Goal: Task Accomplishment & Management: Complete application form

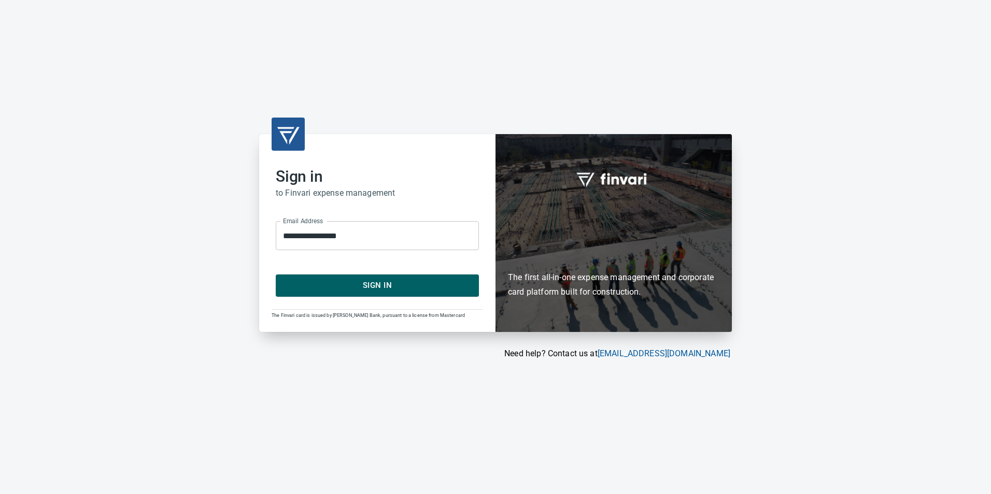
click at [384, 281] on span "Sign In" at bounding box center [377, 285] width 180 height 13
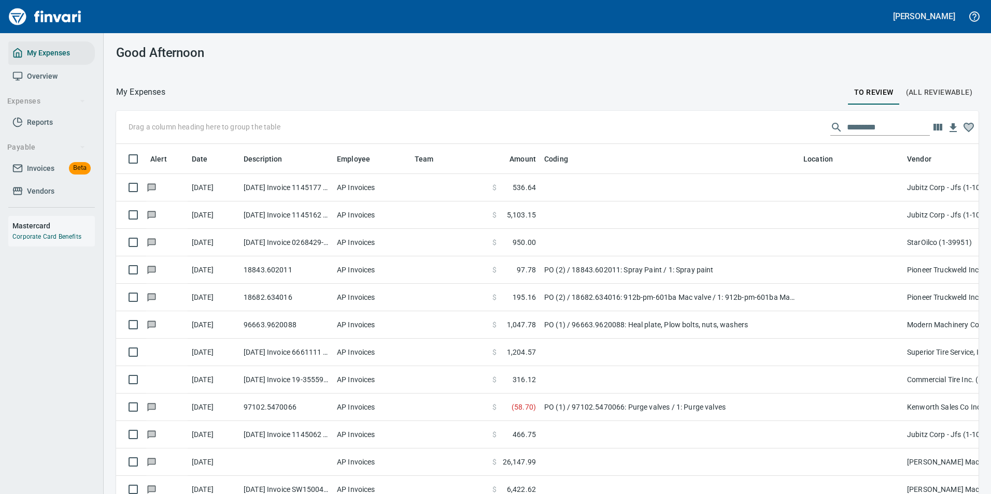
scroll to position [365, 839]
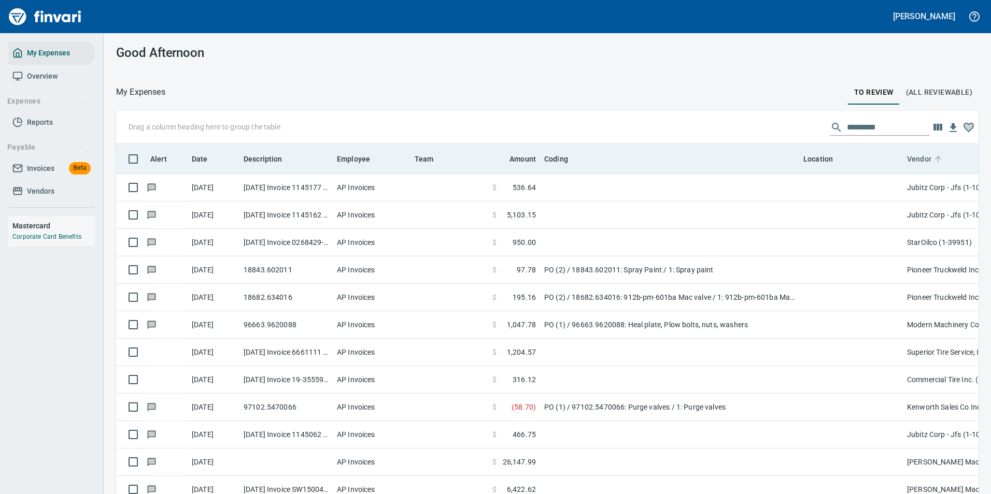
click at [935, 159] on icon at bounding box center [938, 159] width 6 height 6
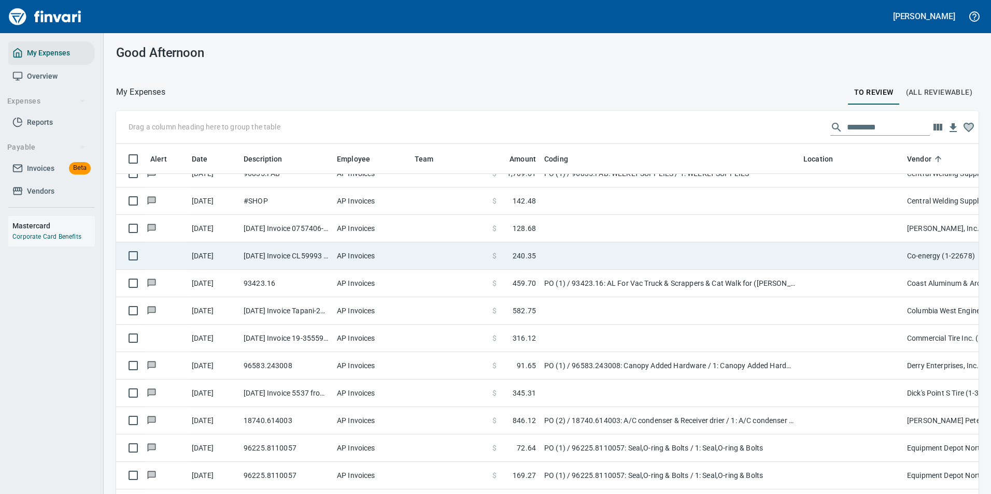
scroll to position [829, 0]
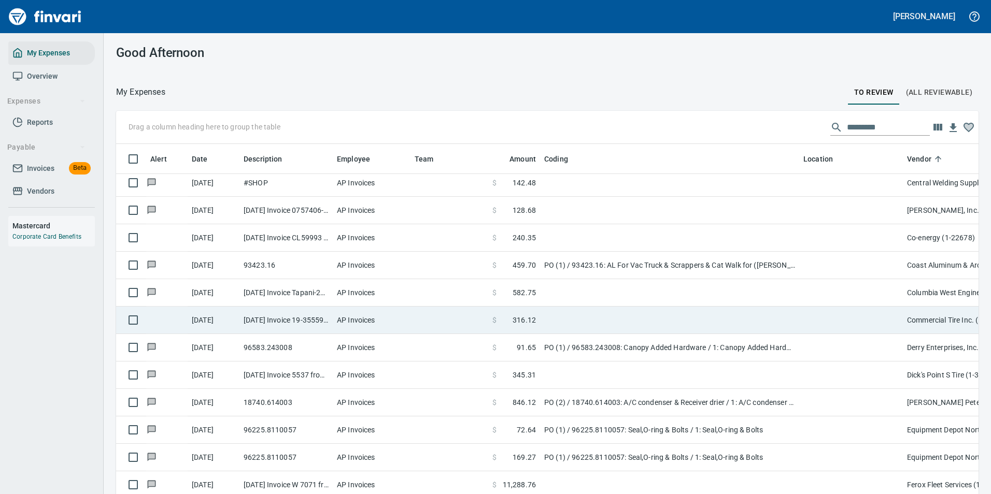
click at [559, 316] on td at bounding box center [669, 320] width 259 height 27
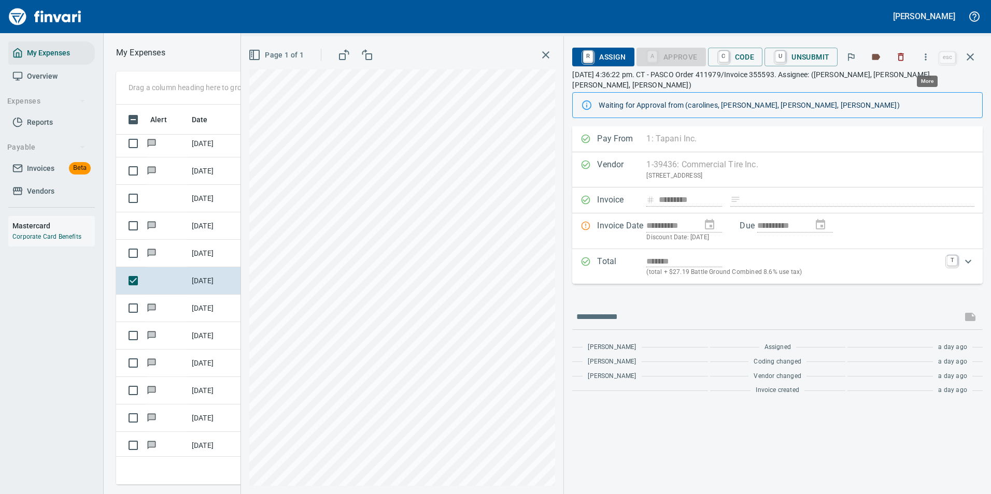
scroll to position [365, 588]
click at [923, 56] on icon "button" at bounding box center [926, 57] width 10 height 10
click at [857, 87] on li "Download" at bounding box center [916, 87] width 133 height 23
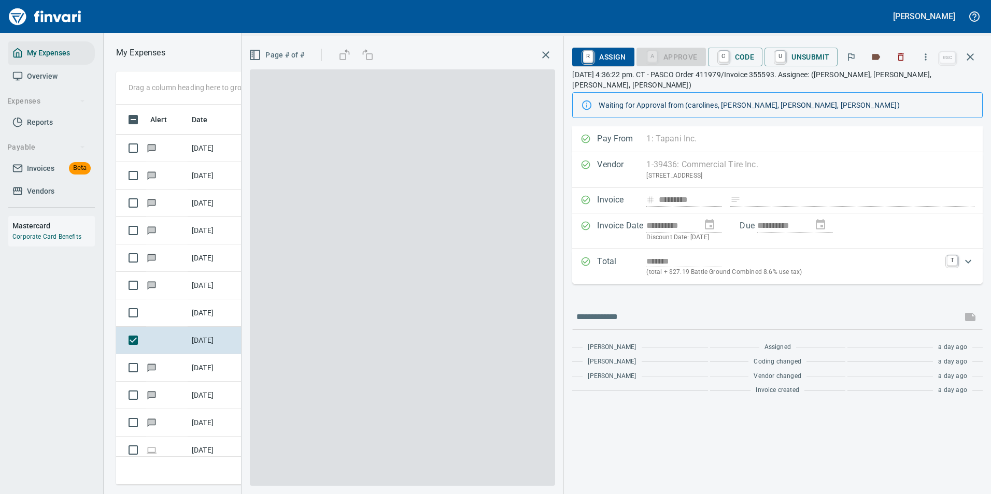
scroll to position [365, 588]
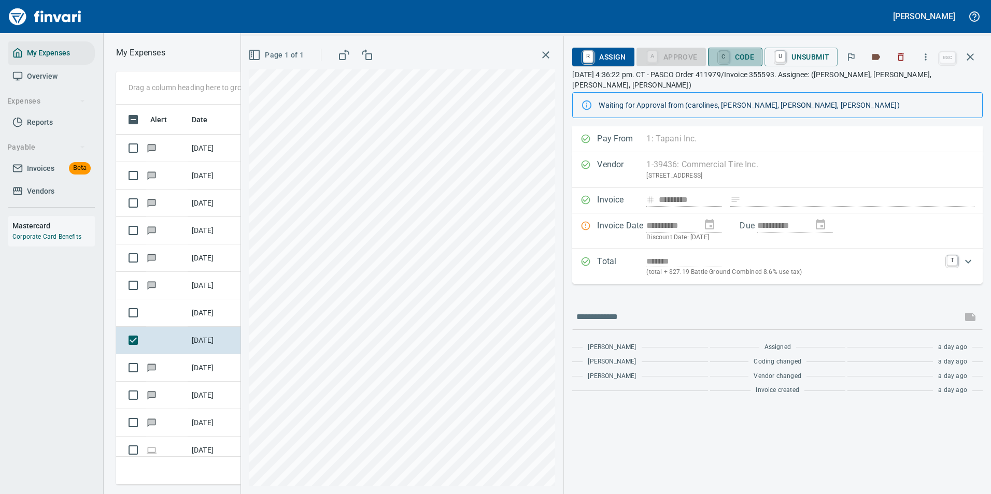
click at [721, 59] on link "C" at bounding box center [724, 56] width 10 height 11
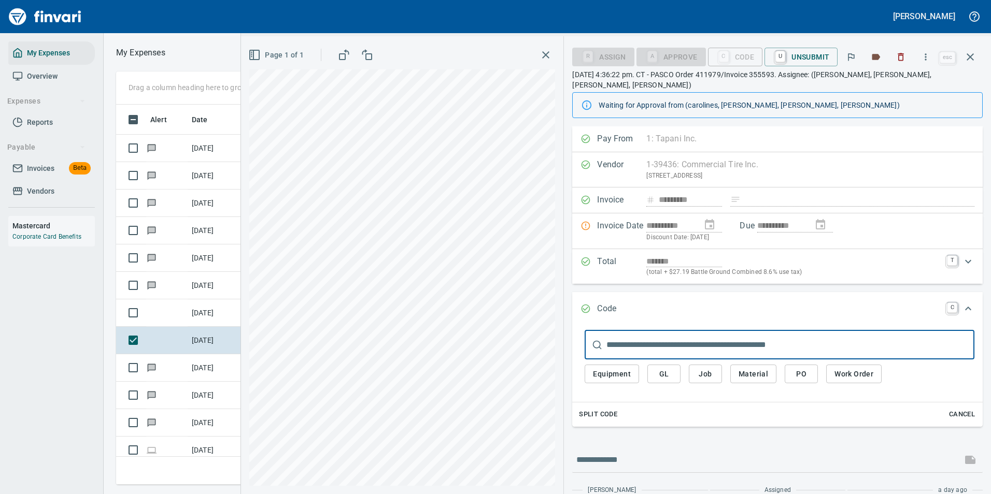
click at [843, 369] on span "Work Order" at bounding box center [853, 374] width 39 height 13
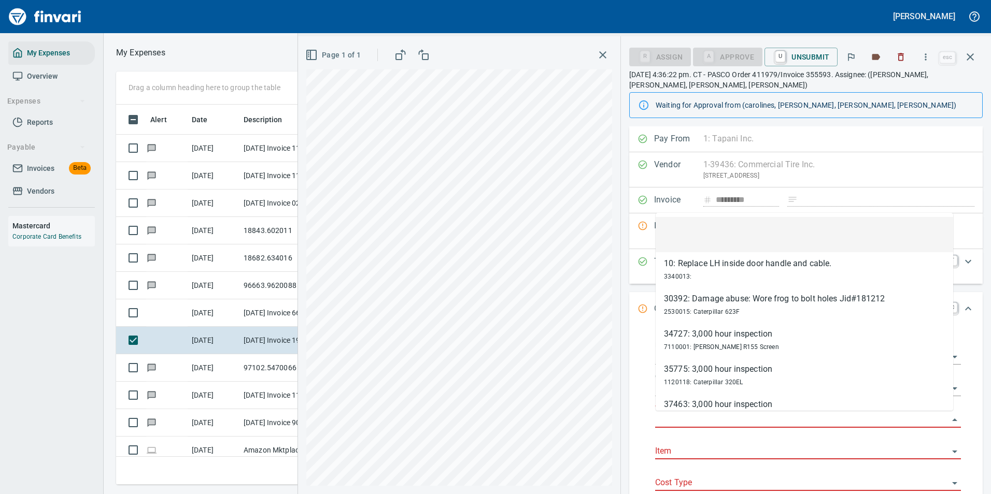
click at [691, 415] on input "Work Order" at bounding box center [801, 420] width 293 height 15
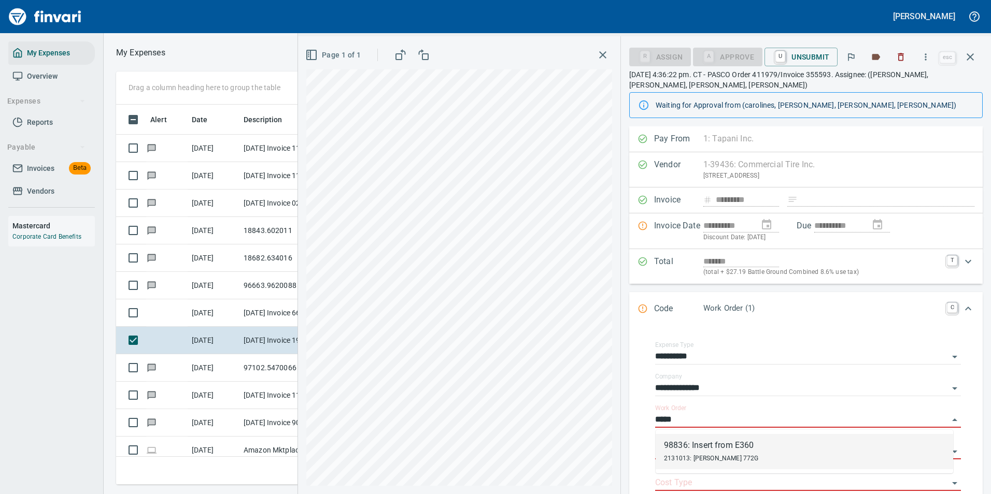
click at [695, 457] on span "2131013: John Deere 772G" at bounding box center [711, 458] width 95 height 7
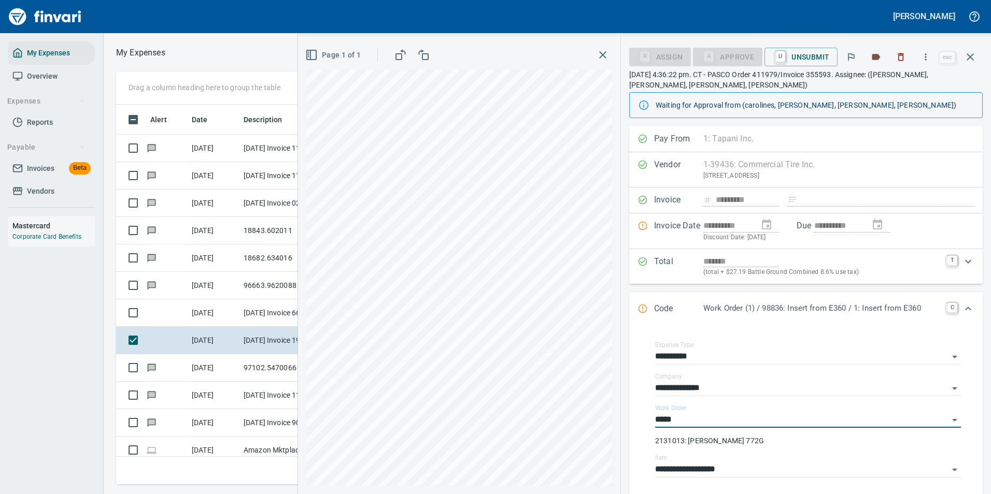
type input "**********"
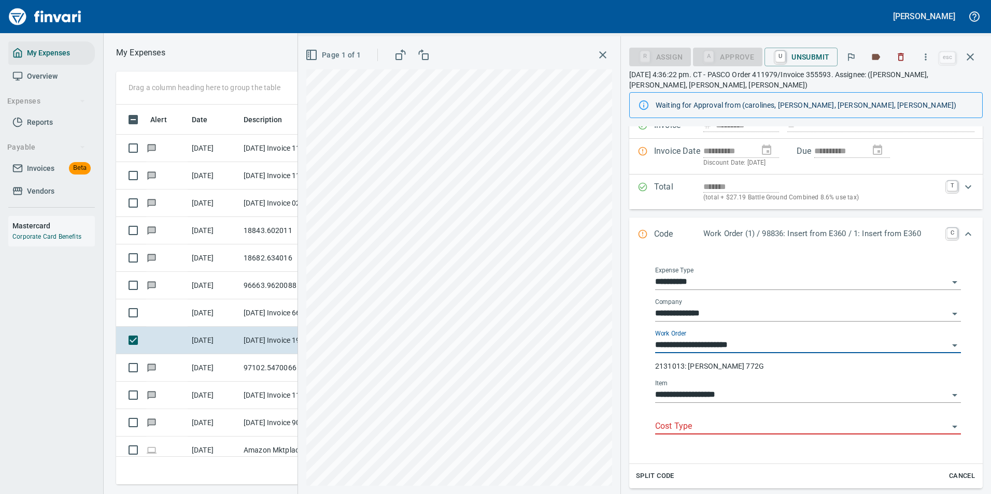
scroll to position [193, 0]
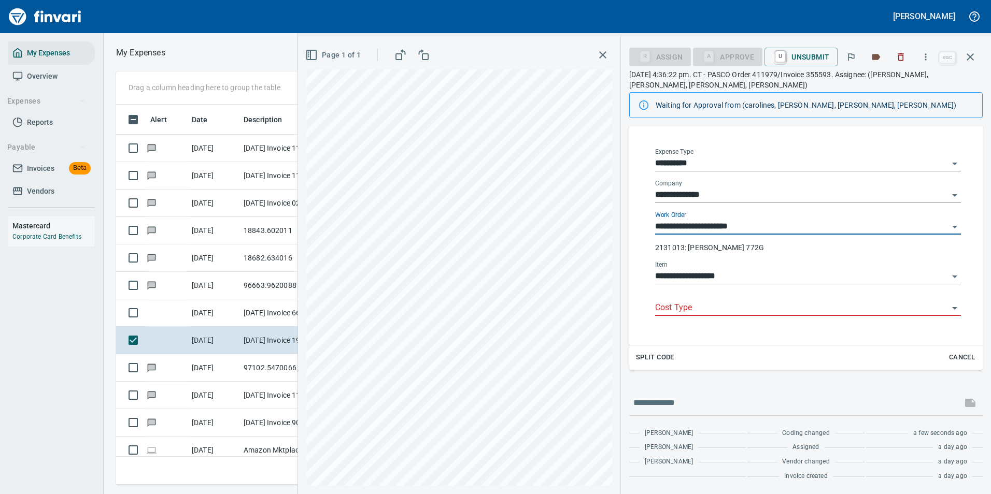
type input "**********"
click at [686, 304] on input "Cost Type" at bounding box center [801, 308] width 293 height 15
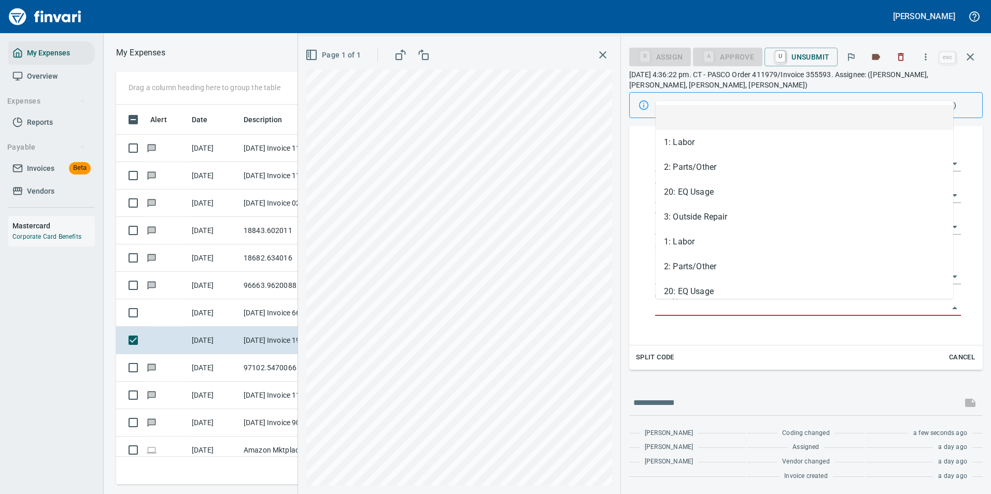
scroll to position [365, 588]
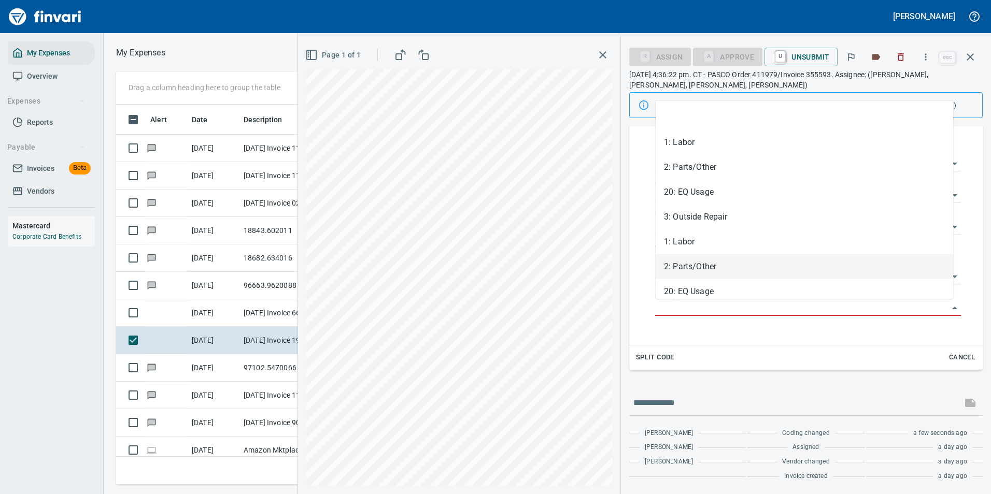
click at [688, 272] on li "2: Parts/Other" at bounding box center [805, 266] width 298 height 25
type input "**********"
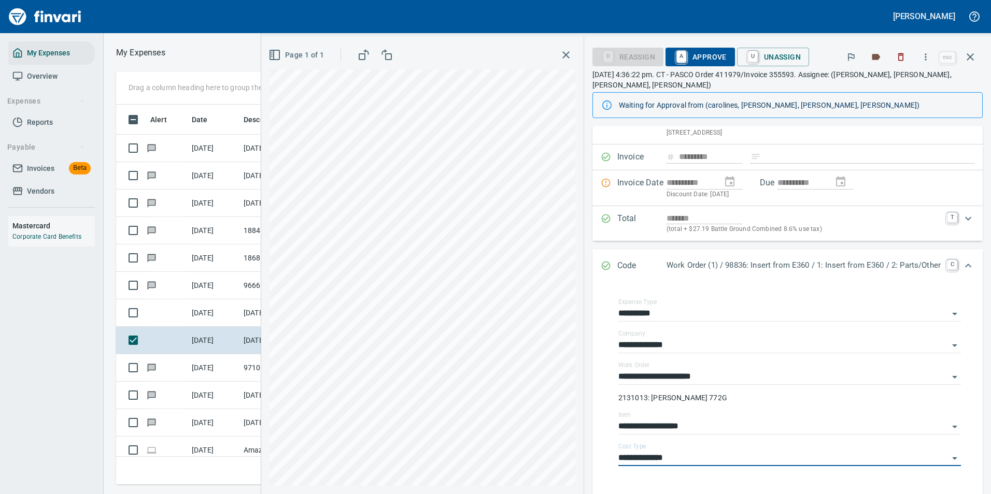
scroll to position [0, 0]
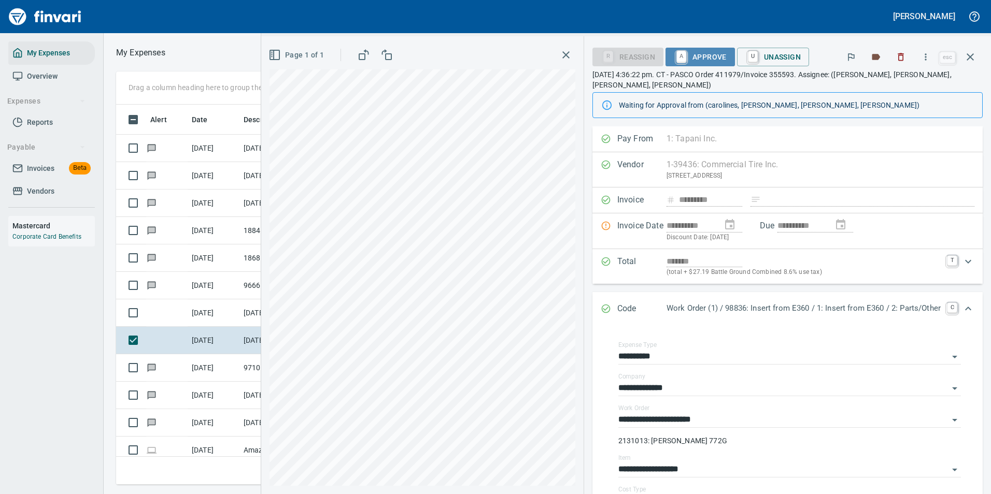
click at [674, 49] on span "A Approve" at bounding box center [700, 57] width 53 height 18
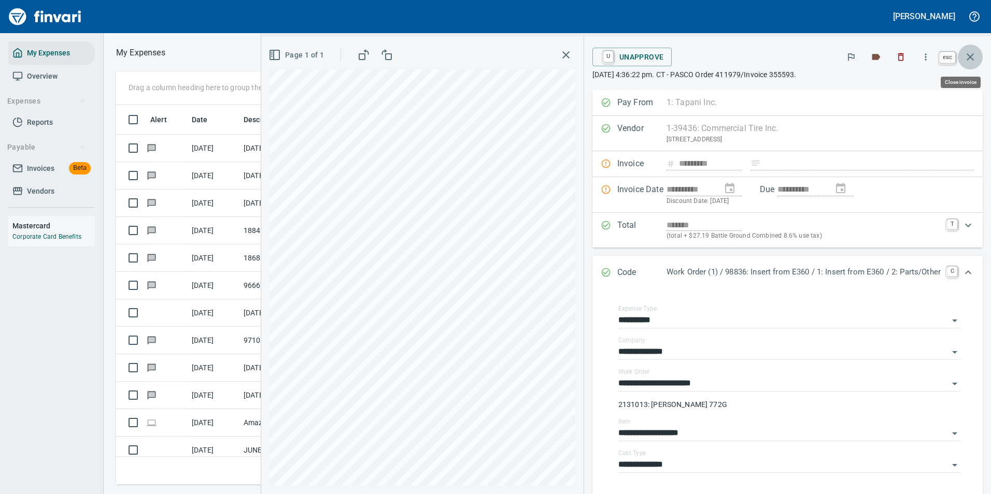
click at [970, 54] on icon "button" at bounding box center [970, 57] width 12 height 12
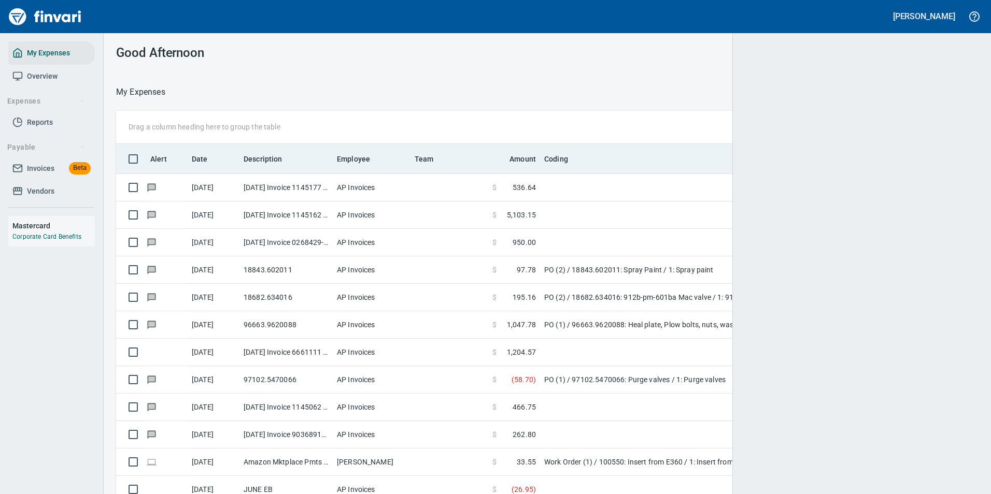
scroll to position [1, 1]
